Goal: Book appointment/travel/reservation

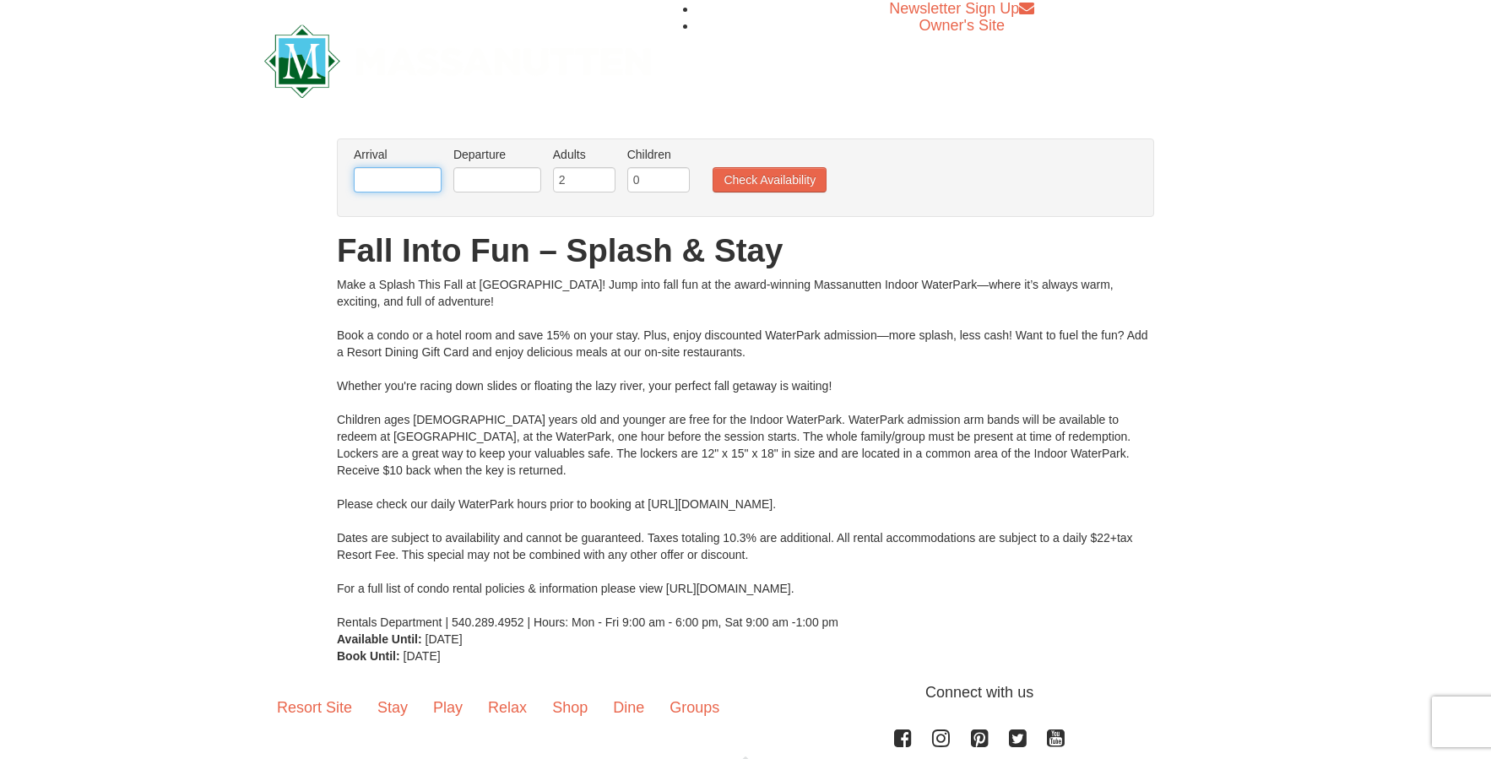
click at [383, 182] on input "text" at bounding box center [398, 179] width 88 height 25
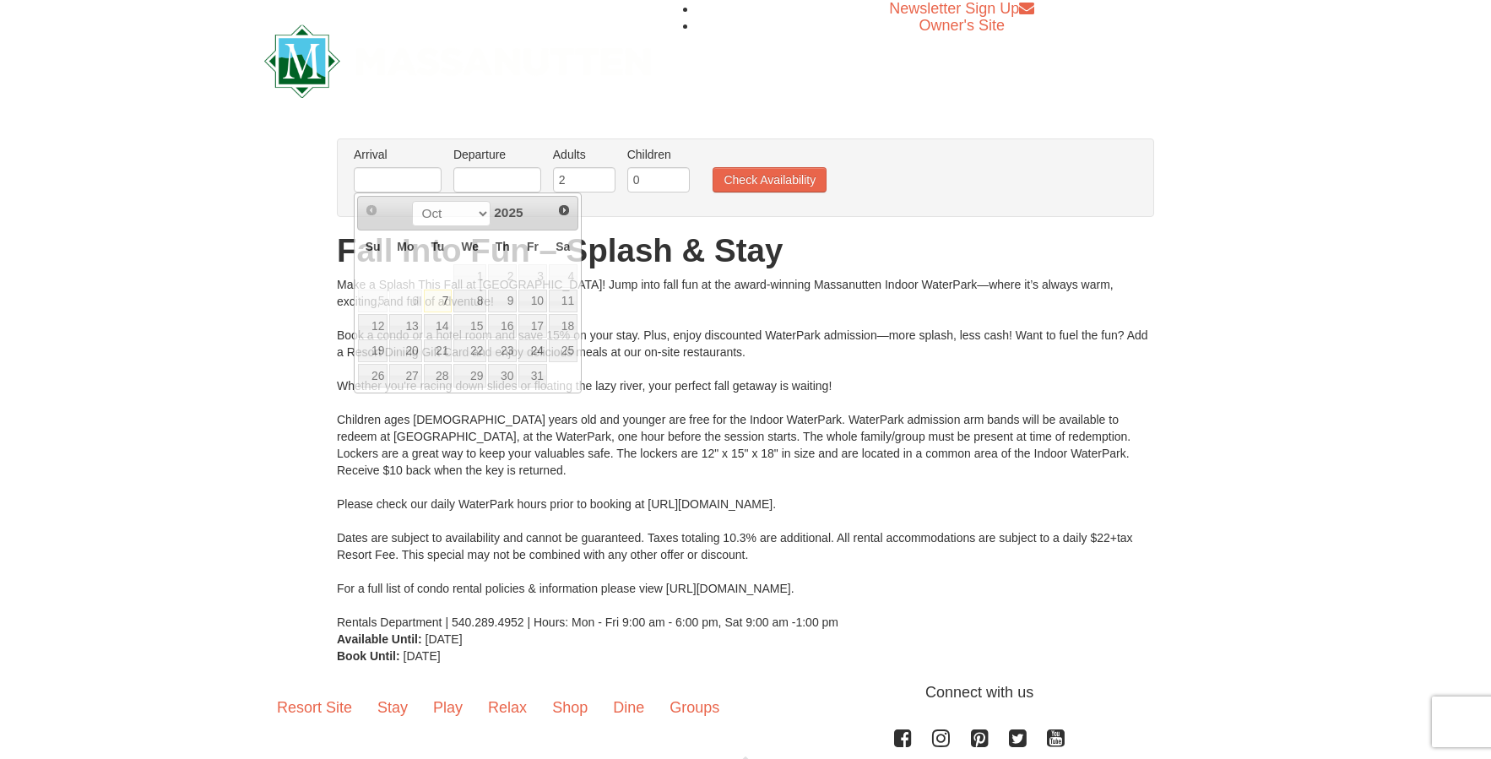
click at [585, 204] on div "Arrival Please format dates MM/DD/YYYY Please format dates MM/DD/YYYY Departure…" at bounding box center [745, 177] width 817 height 79
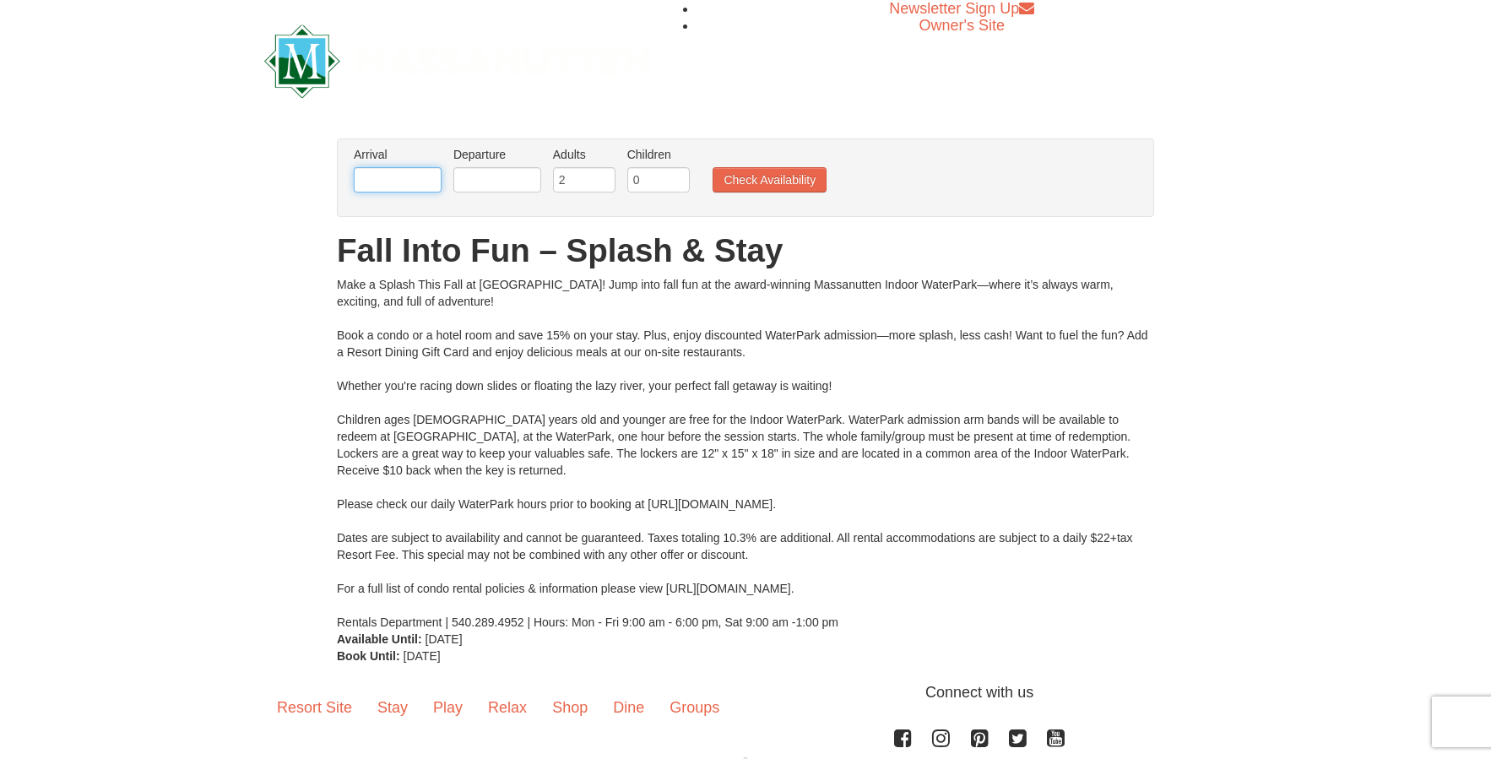
click at [373, 175] on input "text" at bounding box center [398, 179] width 88 height 25
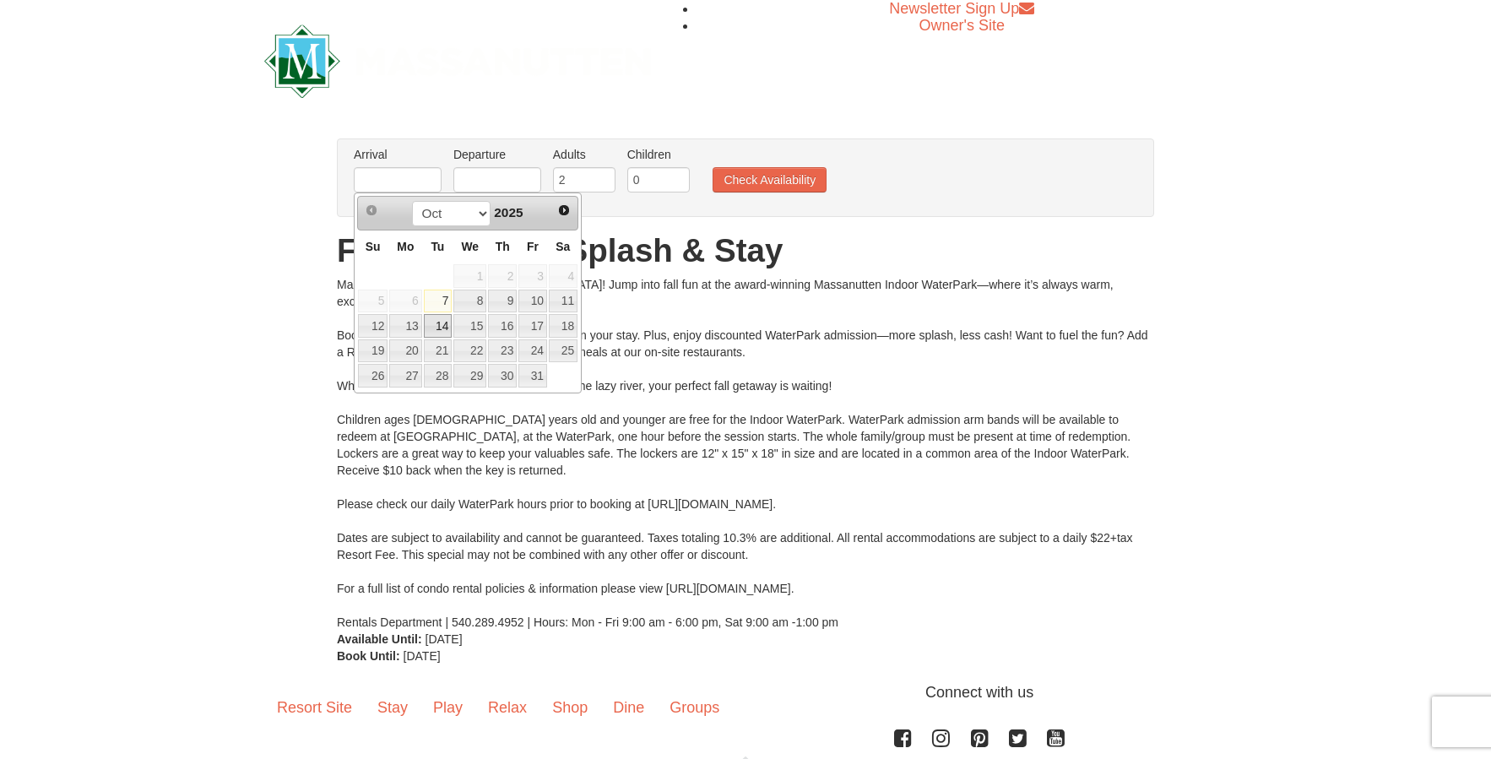
click at [438, 329] on link "14" at bounding box center [438, 326] width 29 height 24
type input "[DATE]"
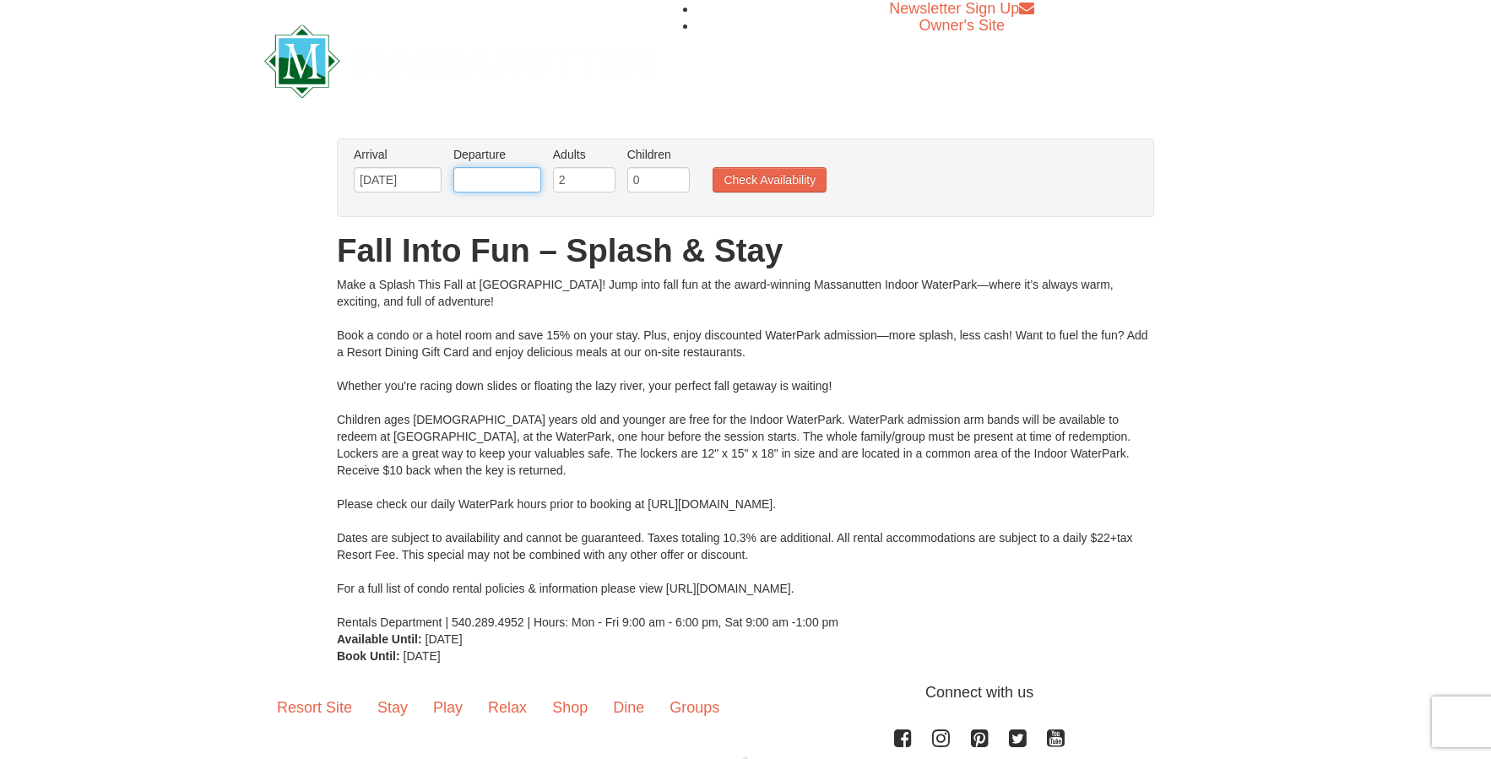
click at [486, 180] on input "text" at bounding box center [497, 179] width 88 height 25
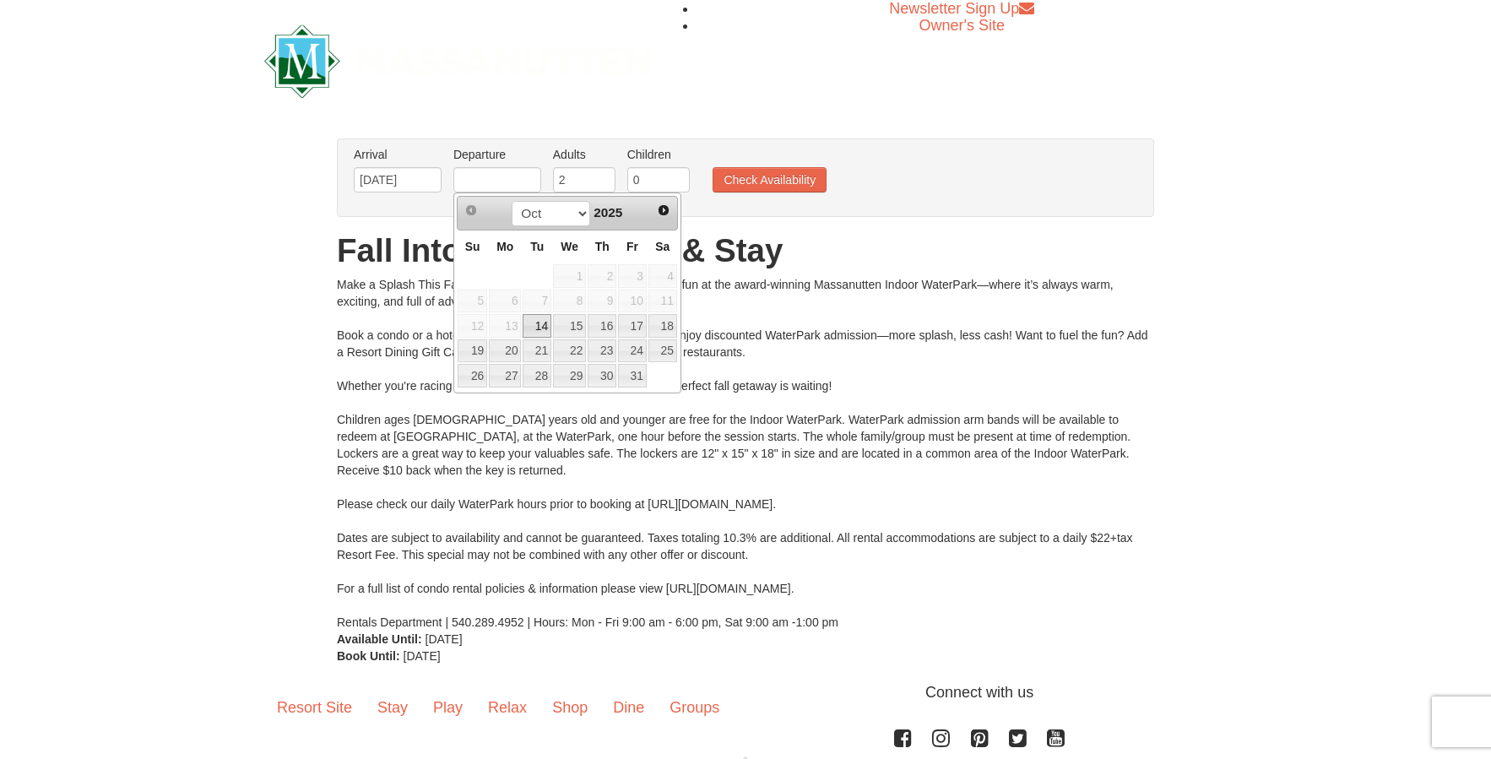
click at [537, 325] on link "14" at bounding box center [537, 326] width 29 height 24
type input "[DATE]"
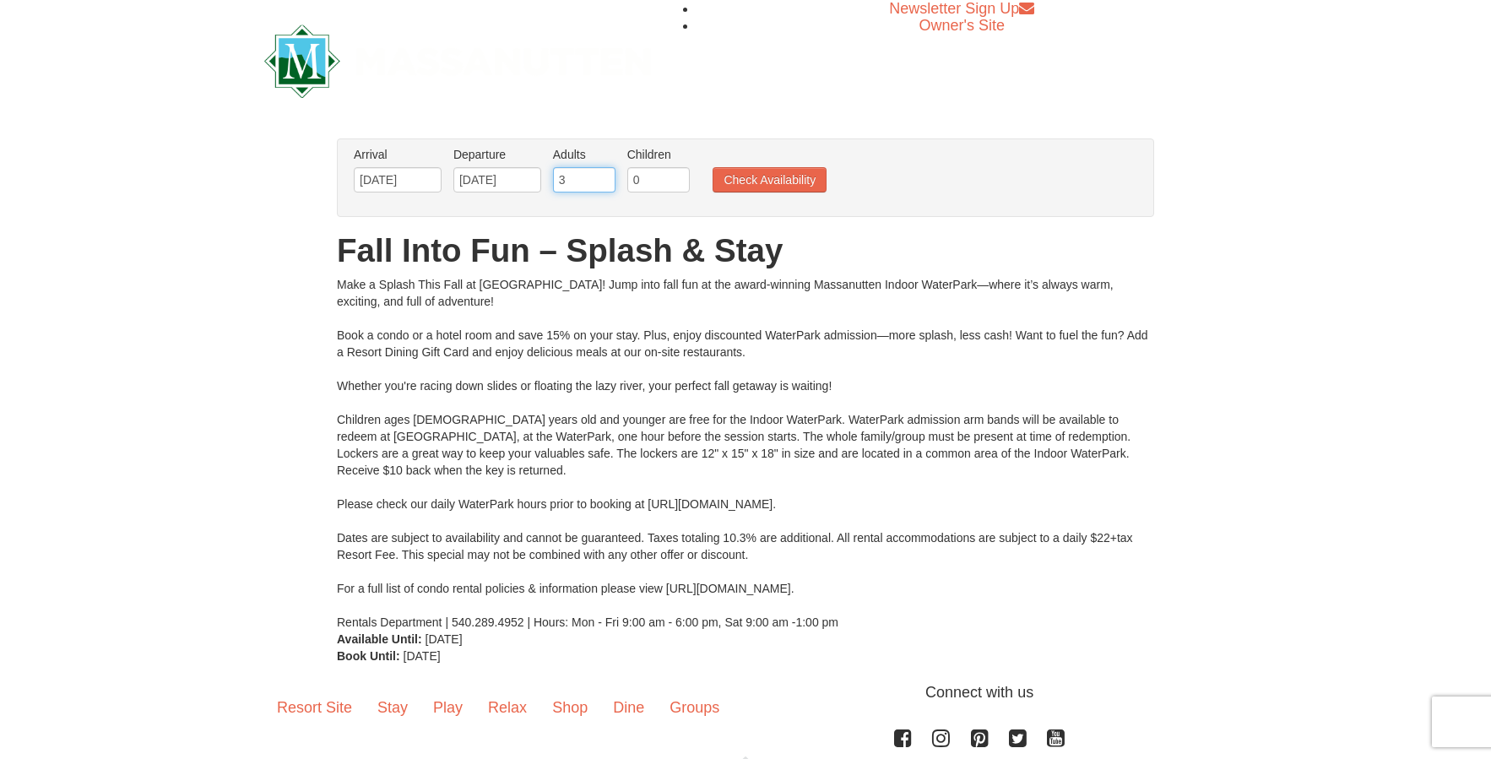
type input "3"
click at [604, 175] on input "3" at bounding box center [584, 179] width 62 height 25
click at [677, 175] on input "1" at bounding box center [658, 179] width 62 height 25
click at [676, 175] on input "2" at bounding box center [658, 179] width 62 height 25
click at [676, 175] on input "3" at bounding box center [658, 179] width 62 height 25
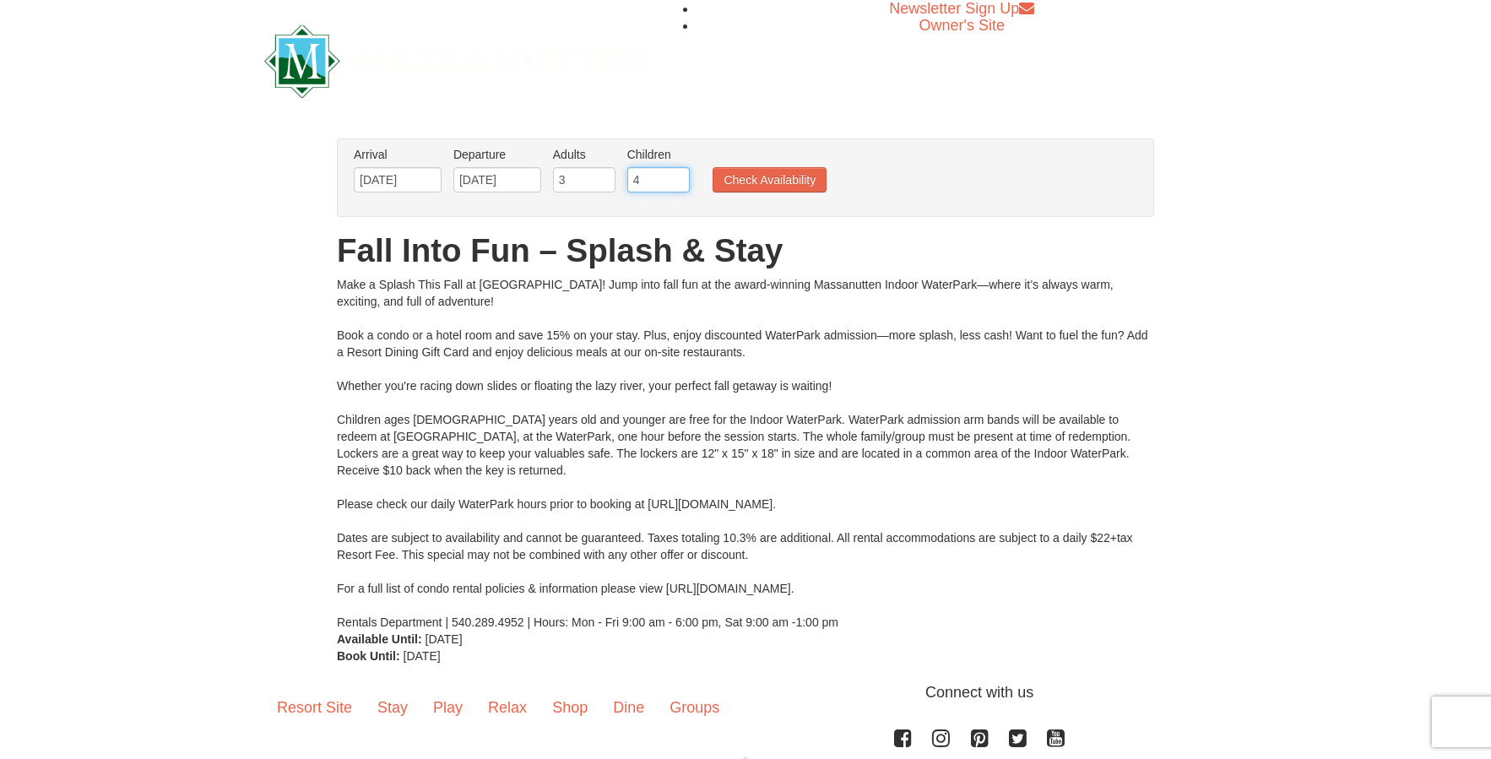
click at [676, 175] on input "4" at bounding box center [658, 179] width 62 height 25
click at [676, 175] on input "5" at bounding box center [658, 179] width 62 height 25
click at [676, 175] on input "6" at bounding box center [658, 179] width 62 height 25
click at [676, 175] on input "7" at bounding box center [658, 179] width 62 height 25
click at [676, 175] on input "8" at bounding box center [658, 179] width 62 height 25
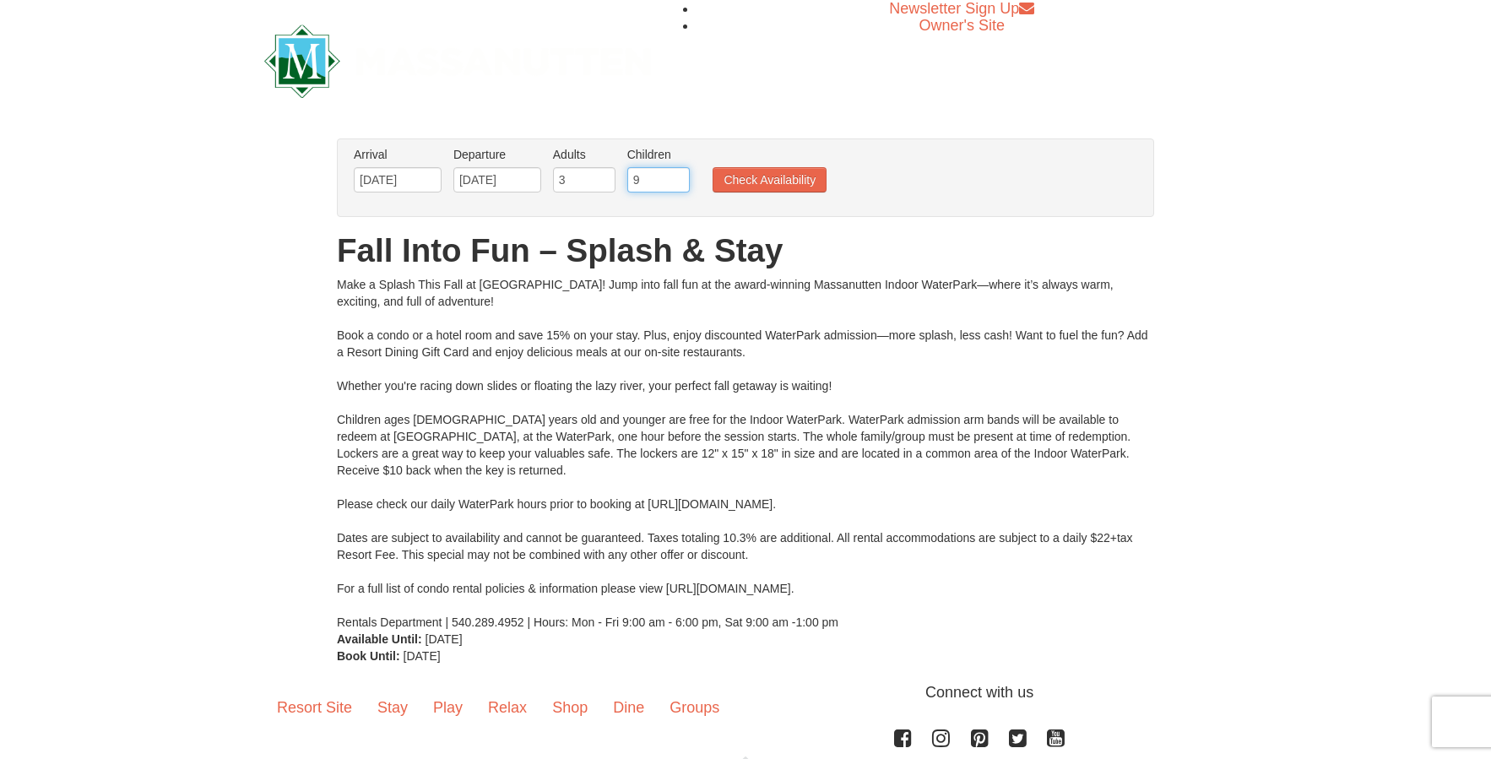
click at [676, 175] on input "9" at bounding box center [658, 179] width 62 height 25
click at [676, 175] on input "10" at bounding box center [658, 179] width 62 height 25
click at [676, 175] on input "11" at bounding box center [658, 179] width 62 height 25
click at [676, 175] on input "12" at bounding box center [658, 179] width 62 height 25
click at [676, 175] on input "13" at bounding box center [658, 179] width 62 height 25
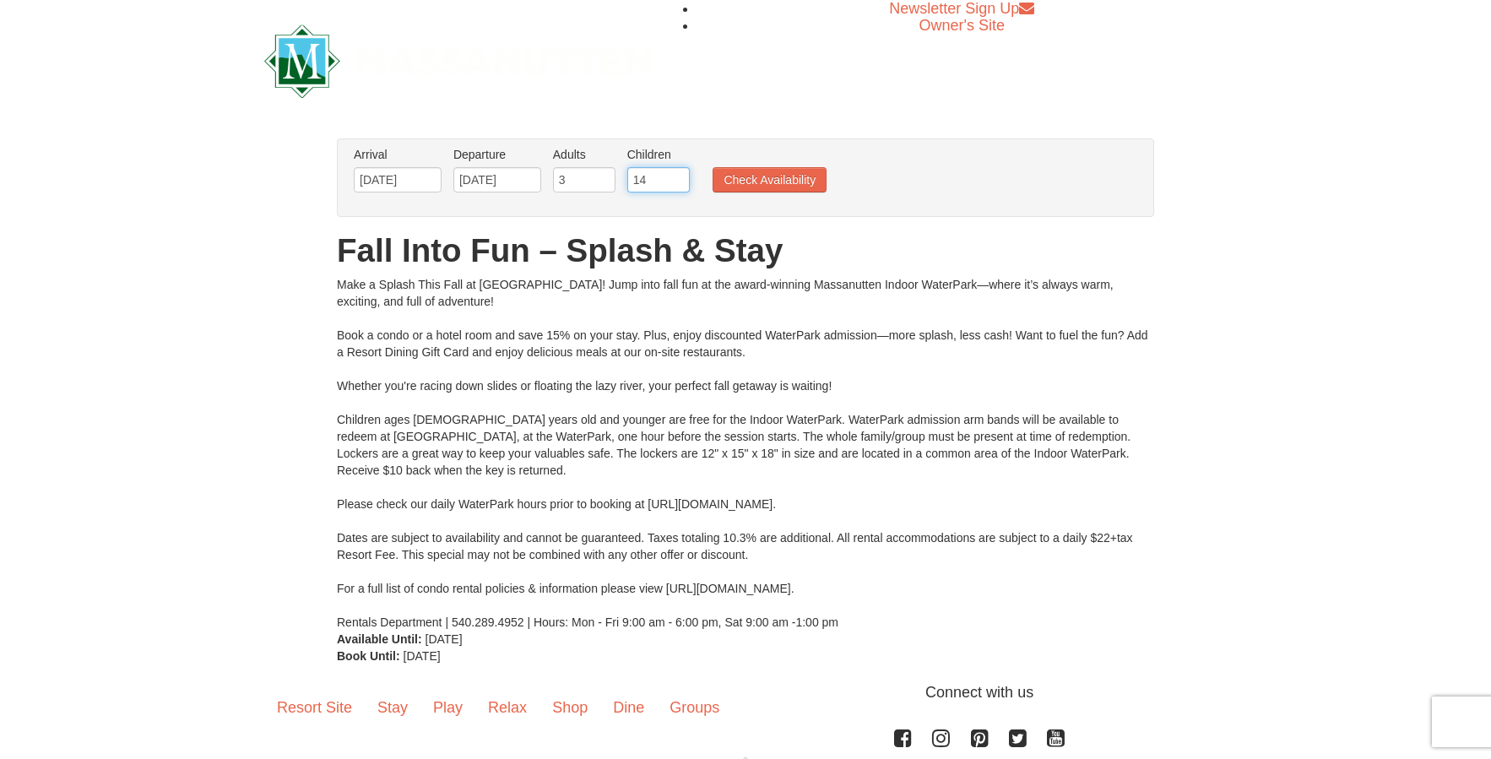
click at [676, 175] on input "14" at bounding box center [658, 179] width 62 height 25
type input "15"
click at [676, 175] on input "15" at bounding box center [658, 179] width 62 height 25
click at [737, 187] on button "Check Availability" at bounding box center [770, 179] width 114 height 25
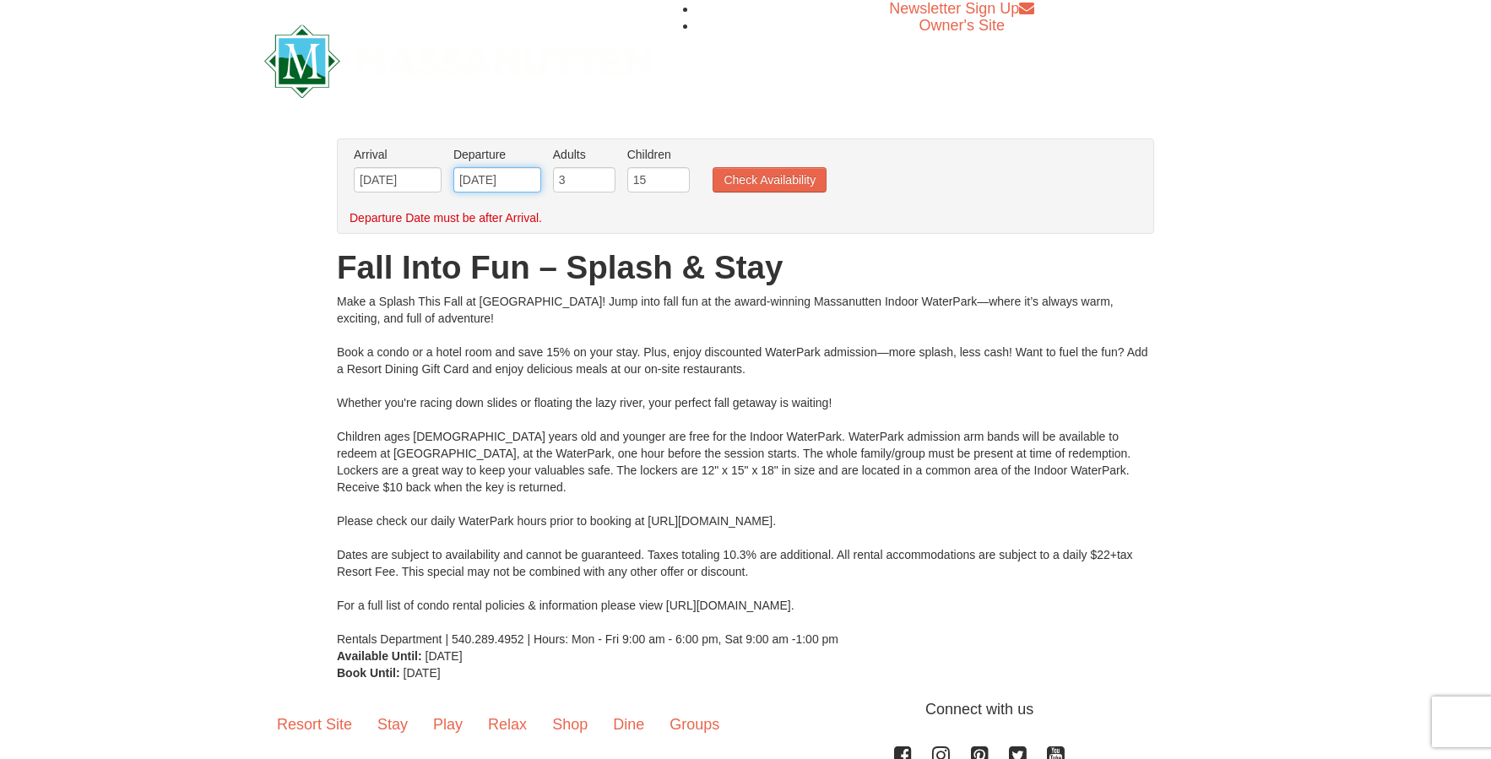
click at [489, 177] on input "[DATE]" at bounding box center [497, 179] width 88 height 25
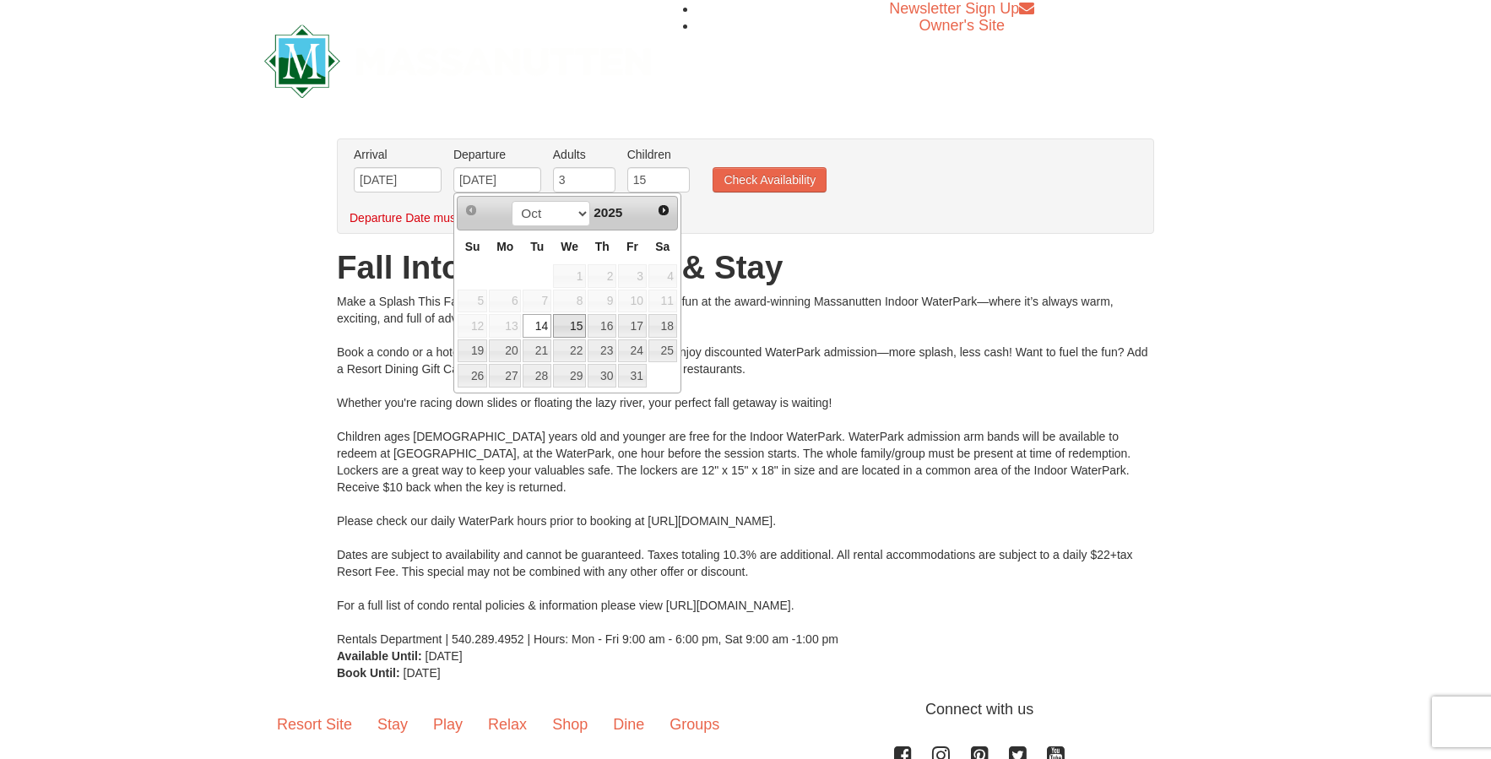
click at [568, 327] on link "15" at bounding box center [569, 326] width 33 height 24
type input "10/15/2025"
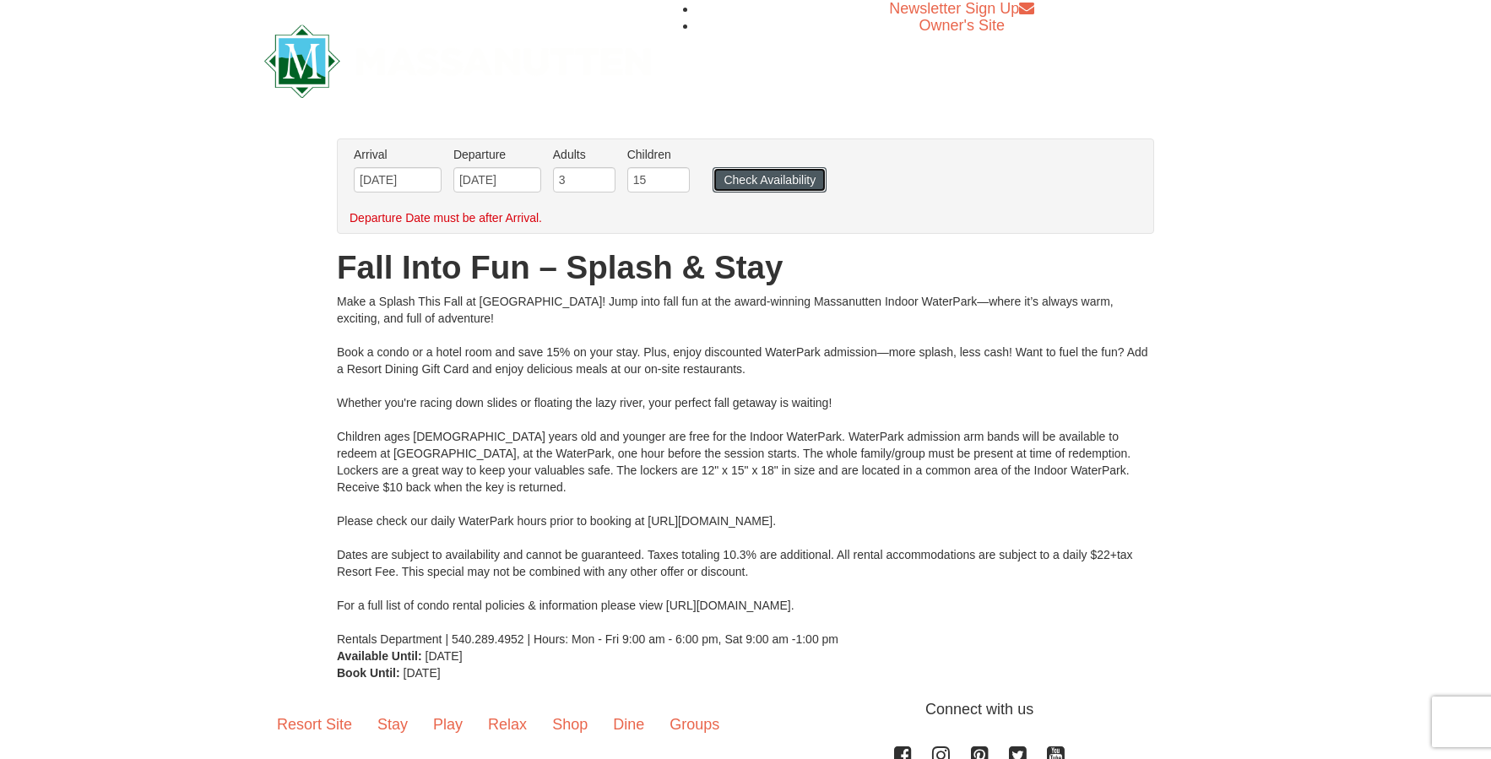
click at [730, 181] on button "Check Availability" at bounding box center [770, 179] width 114 height 25
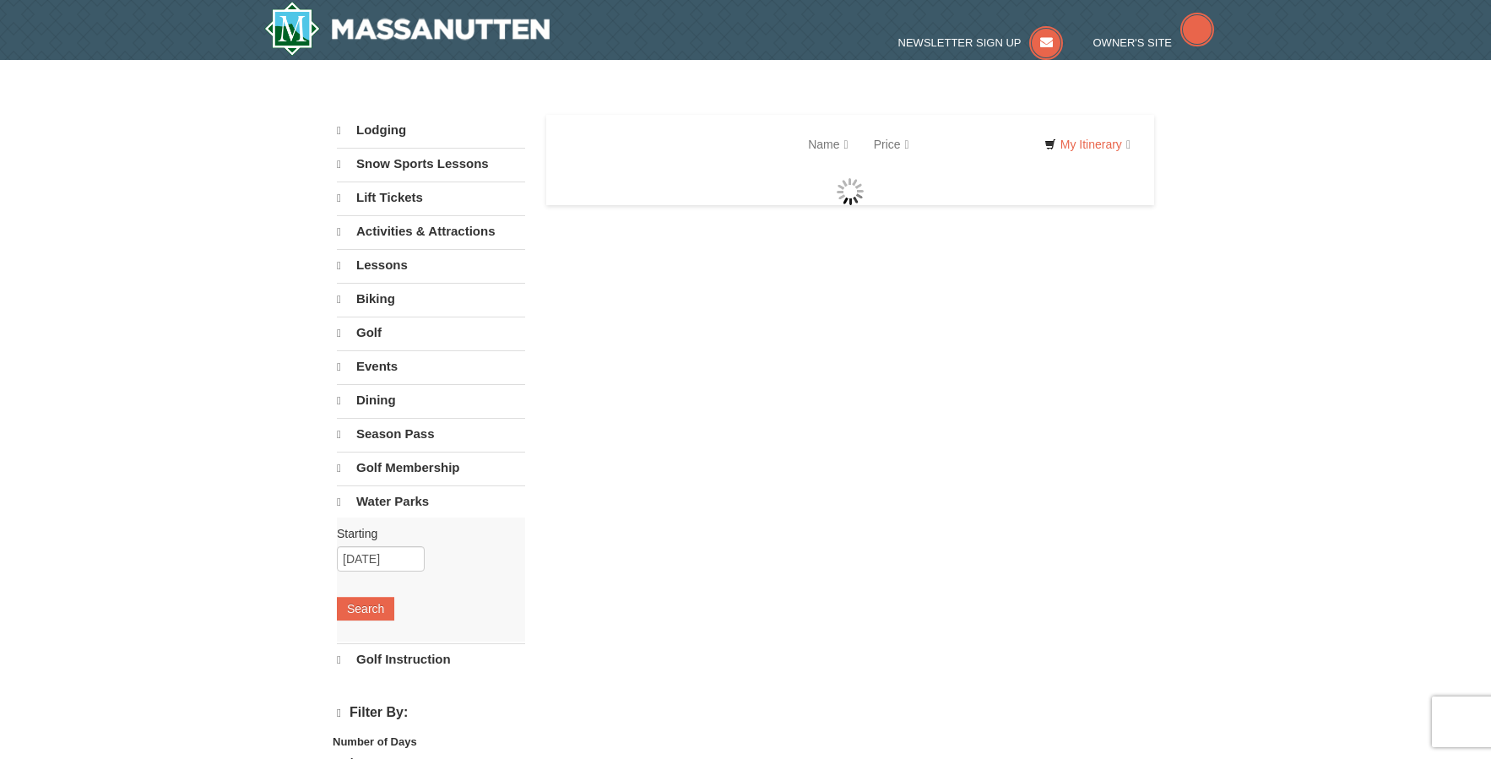
select select "10"
